Goal: Information Seeking & Learning: Check status

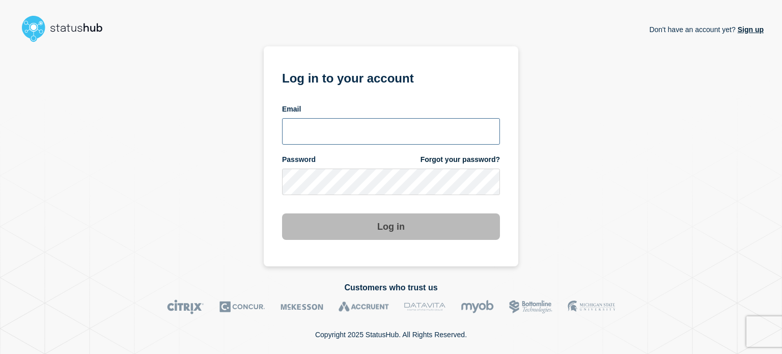
type input "[EMAIL_ADDRESS][DOMAIN_NAME]"
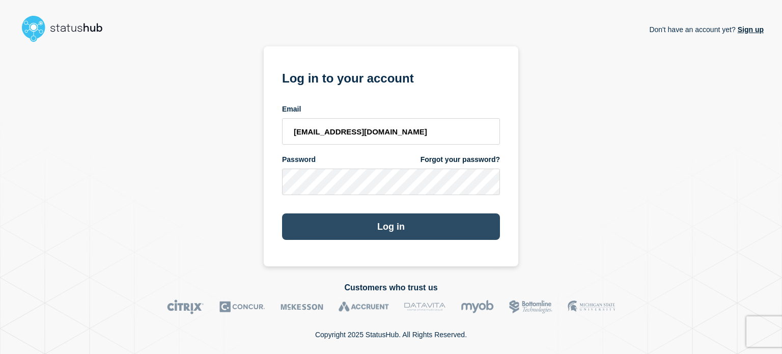
click at [345, 228] on button "Log in" at bounding box center [391, 226] width 218 height 26
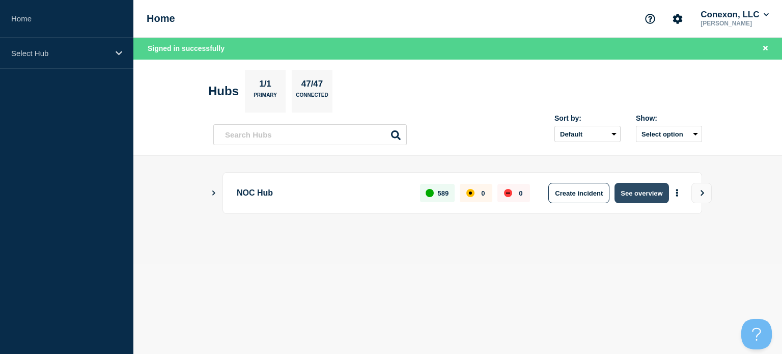
click at [635, 191] on button "See overview" at bounding box center [641, 193] width 54 height 20
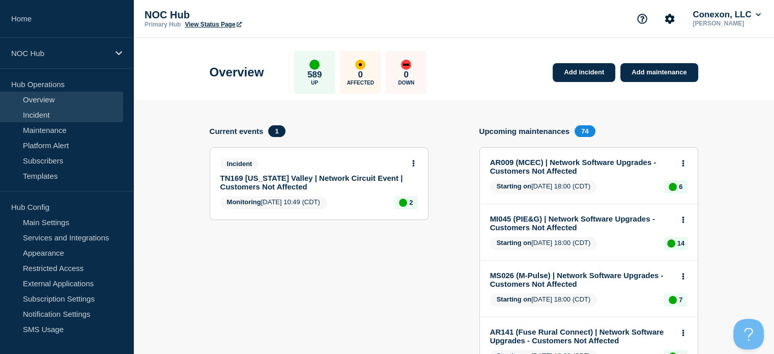
click at [62, 109] on link "Incident" at bounding box center [61, 114] width 123 height 15
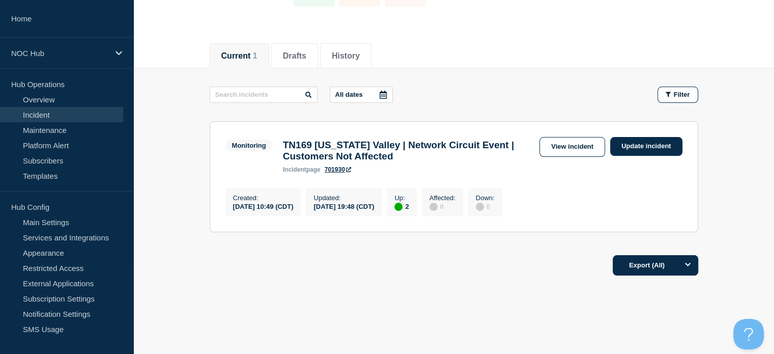
scroll to position [108, 0]
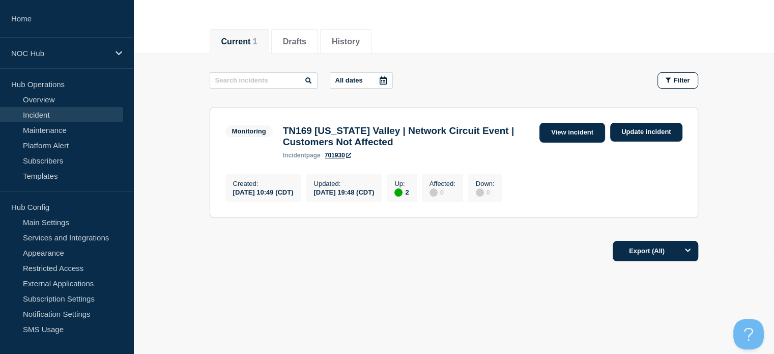
click at [573, 124] on link "View incident" at bounding box center [573, 133] width 66 height 20
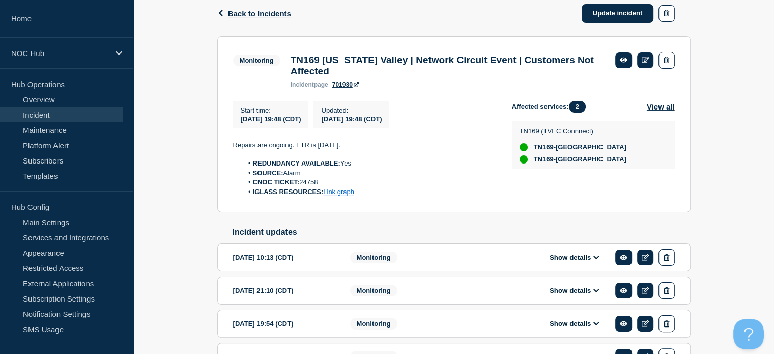
scroll to position [204, 0]
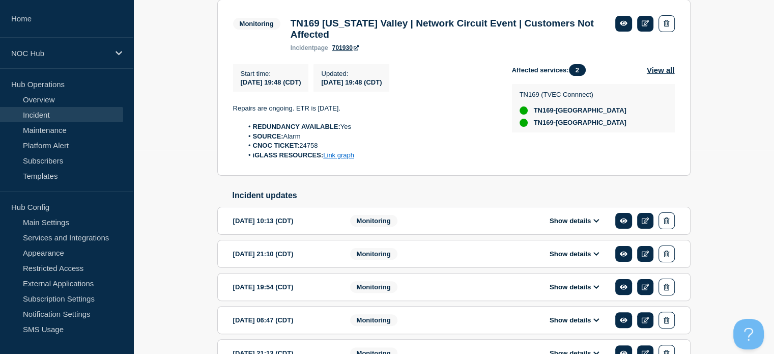
click at [307, 150] on li "CNOC TICKET: 24758" at bounding box center [369, 145] width 253 height 9
copy li "24758"
